Goal: Check status: Check status

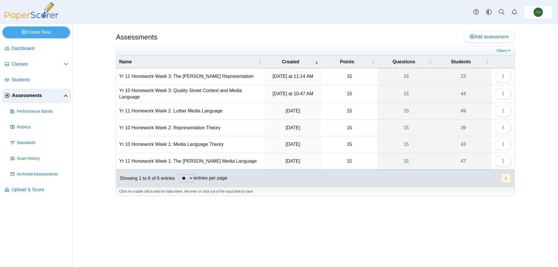
click at [414, 212] on div "Assessments Add assessment 15" at bounding box center [315, 145] width 436 height 243
click at [507, 92] on button "button" at bounding box center [503, 94] width 17 height 12
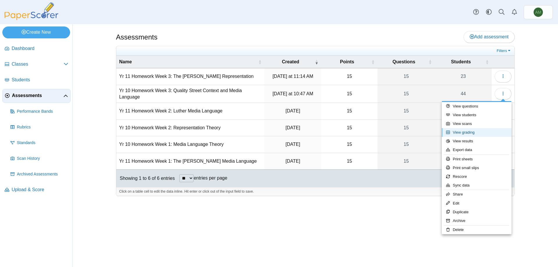
click at [483, 132] on link "View grading" at bounding box center [477, 132] width 70 height 9
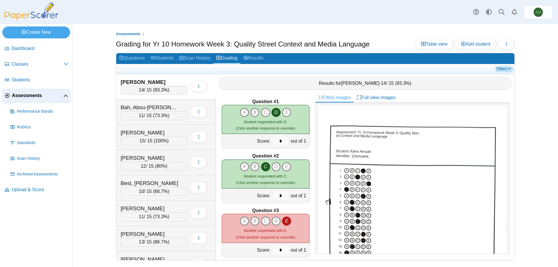
click at [497, 69] on link "Filters" at bounding box center [504, 69] width 18 height 6
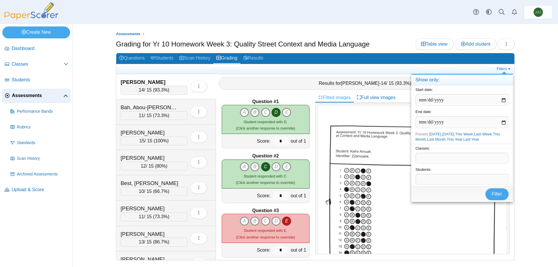
click at [479, 152] on div "Classes: ​" at bounding box center [462, 155] width 102 height 22
click at [479, 156] on span at bounding box center [462, 158] width 92 height 10
click at [512, 47] on button "button" at bounding box center [506, 44] width 17 height 12
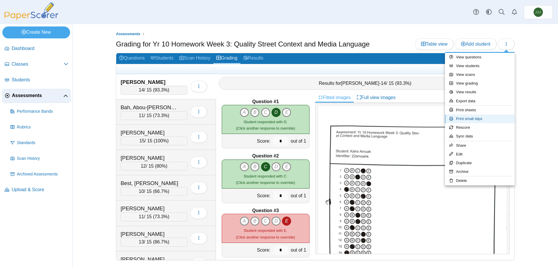
click at [481, 117] on link "Print small slips" at bounding box center [480, 118] width 70 height 9
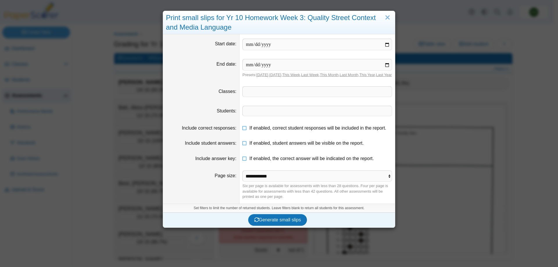
click at [329, 106] on dd "​" at bounding box center [316, 110] width 155 height 19
click at [329, 96] on span at bounding box center [317, 92] width 149 height 10
click at [254, 222] on icon "submit" at bounding box center [256, 219] width 5 height 5
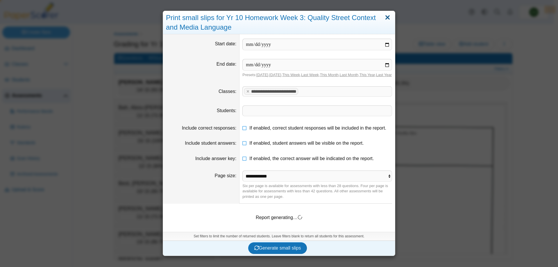
click at [389, 21] on link "Close" at bounding box center [387, 18] width 9 height 10
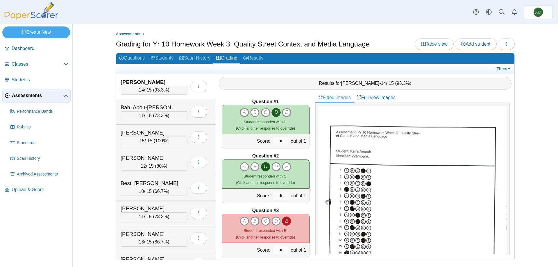
click at [58, 96] on span "Assessments" at bounding box center [37, 95] width 51 height 6
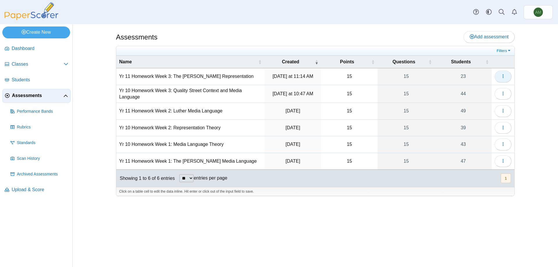
click at [506, 77] on button "button" at bounding box center [503, 77] width 17 height 12
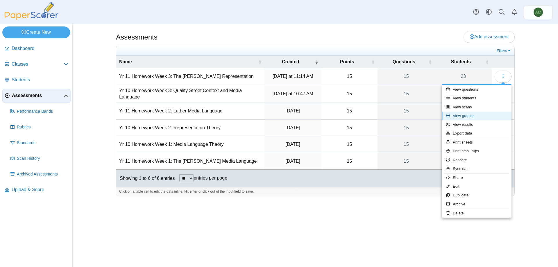
click at [472, 114] on link "View grading" at bounding box center [477, 116] width 70 height 9
